Goal: Information Seeking & Learning: Learn about a topic

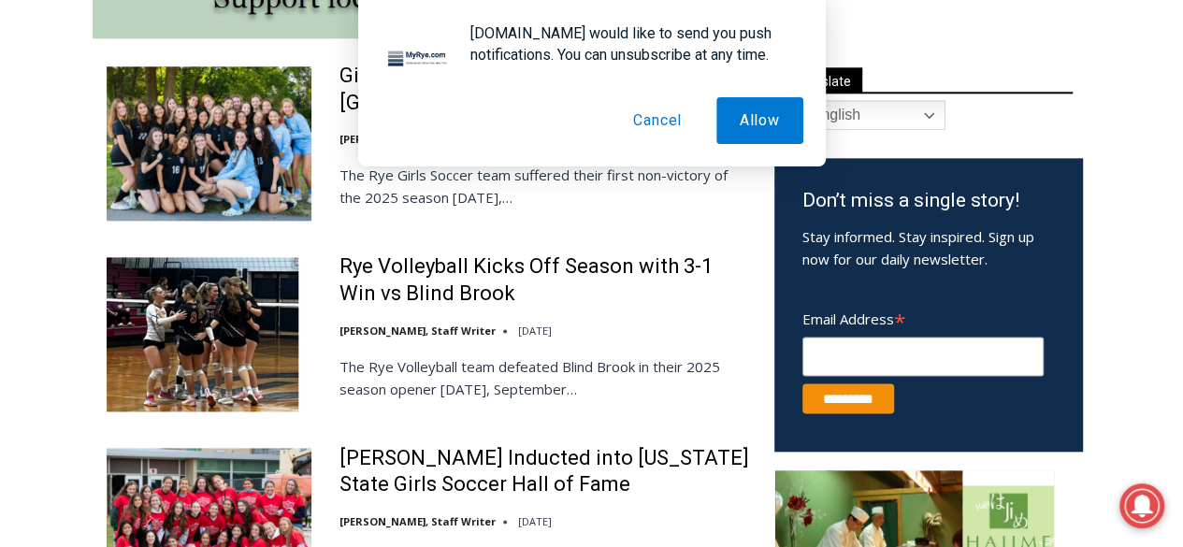
click at [675, 119] on button "Cancel" at bounding box center [657, 120] width 95 height 47
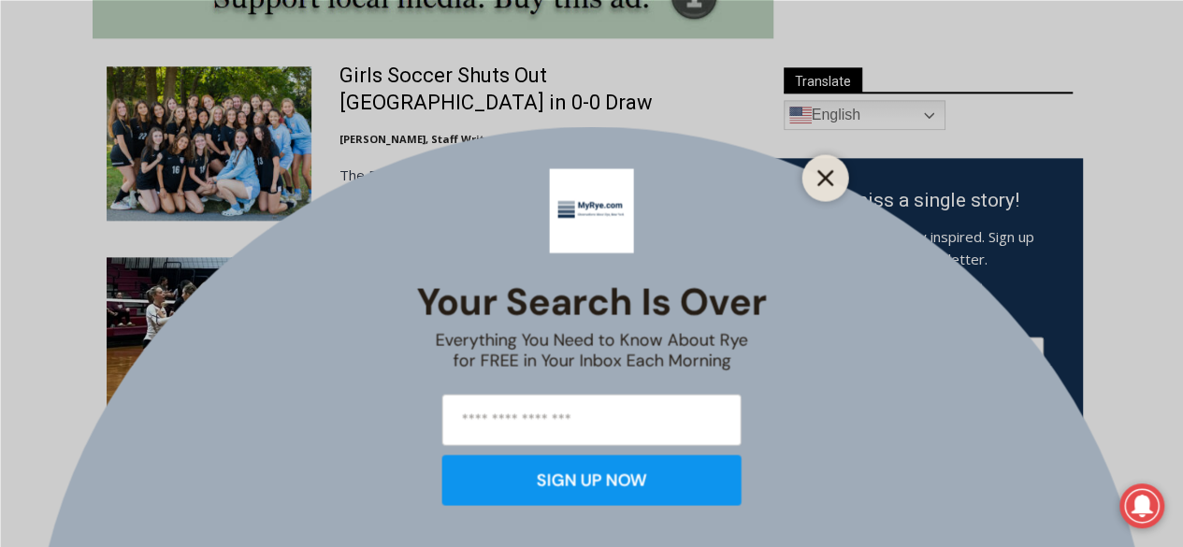
click at [822, 173] on line "Close" at bounding box center [824, 177] width 13 height 13
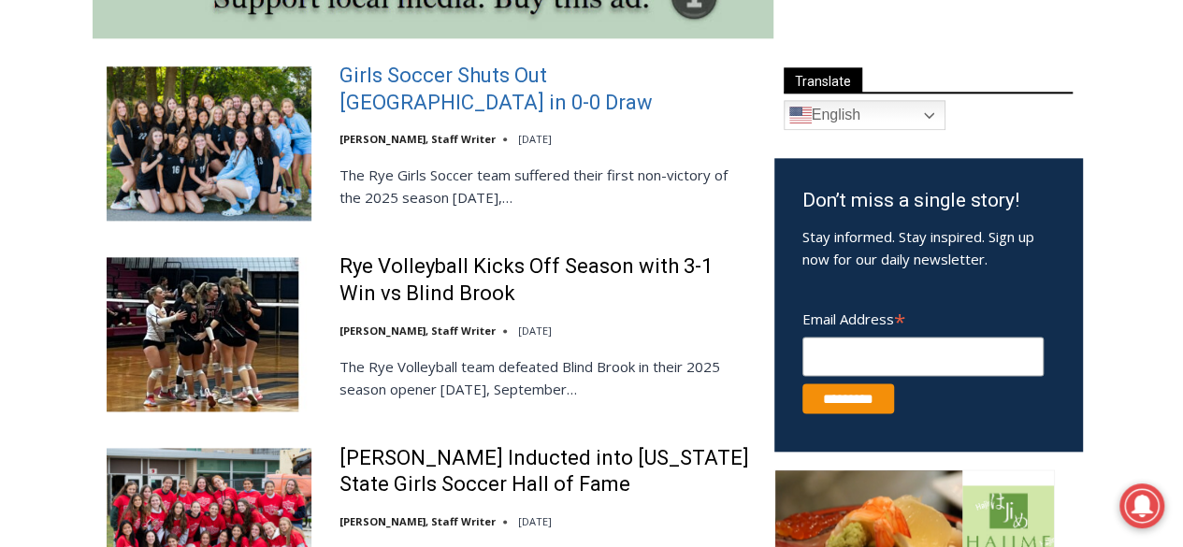
click at [601, 80] on link "Girls Soccer Shuts Out Eastchester in 0-0 Draw" at bounding box center [544, 89] width 410 height 53
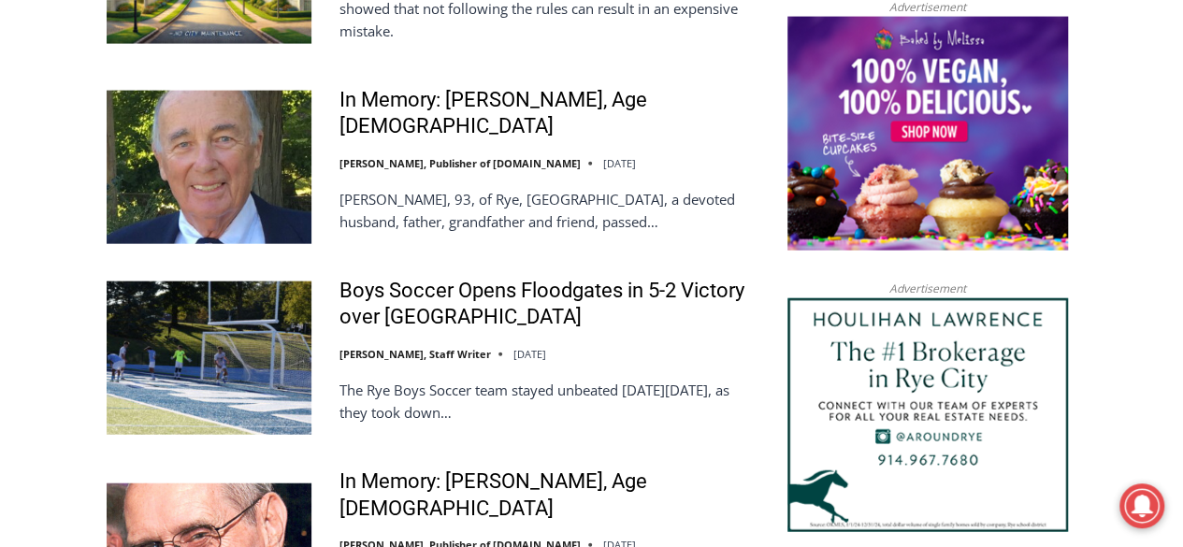
scroll to position [2096, 0]
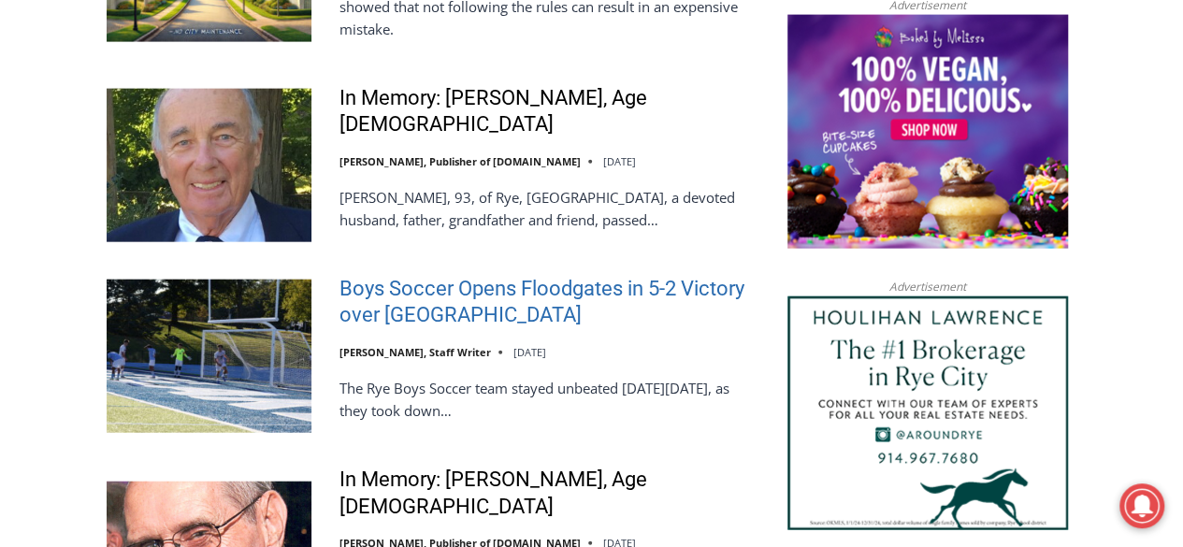
click at [494, 291] on link "Boys Soccer Opens Floodgates in 5-2 Victory over Westlake" at bounding box center [544, 302] width 410 height 53
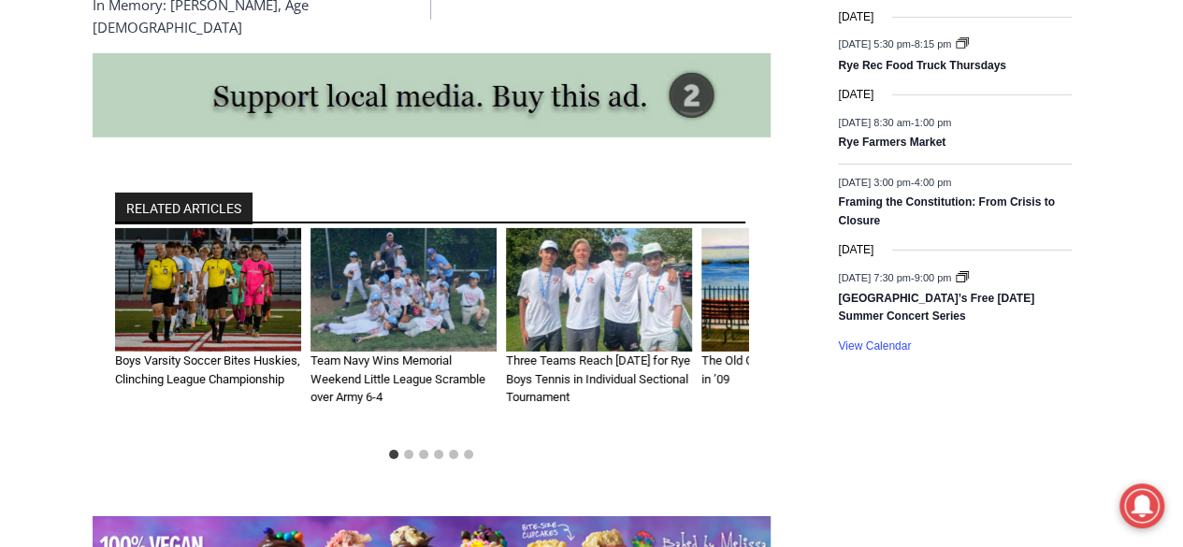
scroll to position [2936, 0]
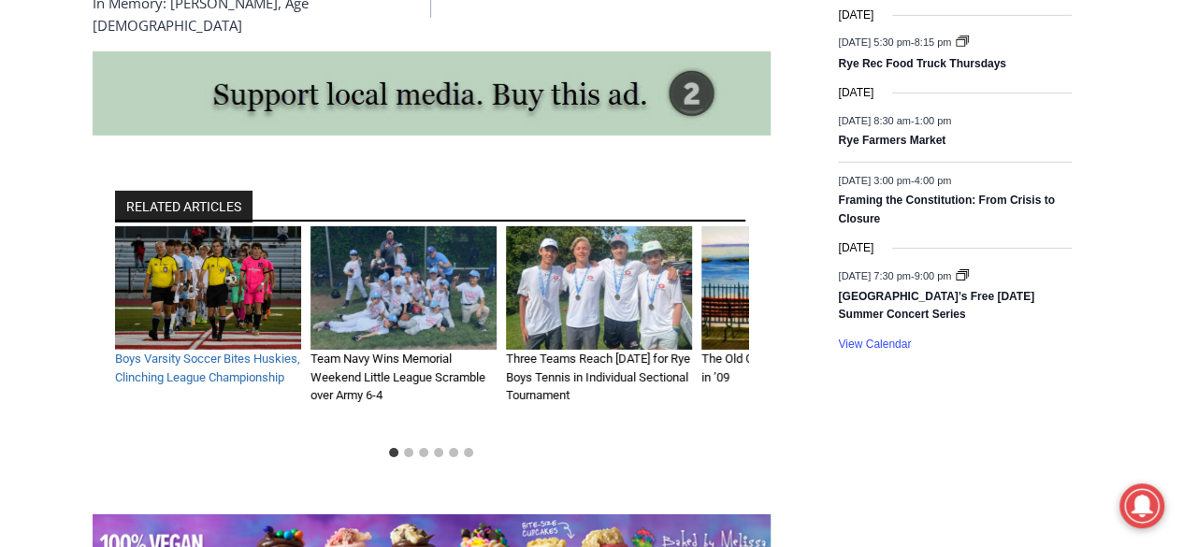
click at [226, 352] on link "Boys Varsity Soccer Bites Huskies, Clinching League Championship" at bounding box center [207, 368] width 185 height 33
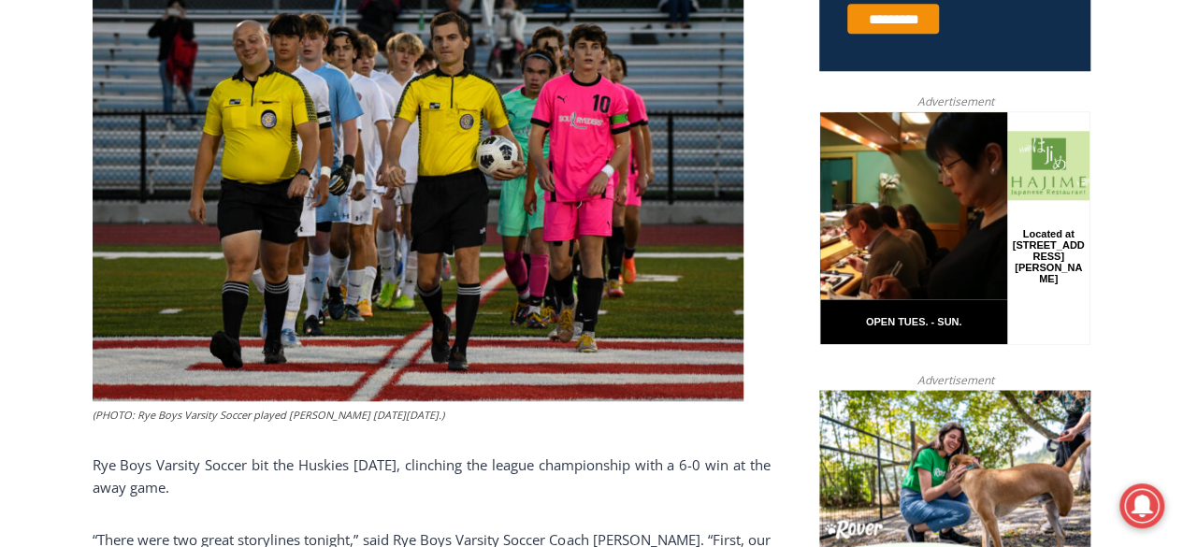
scroll to position [860, 0]
